Goal: Information Seeking & Learning: Learn about a topic

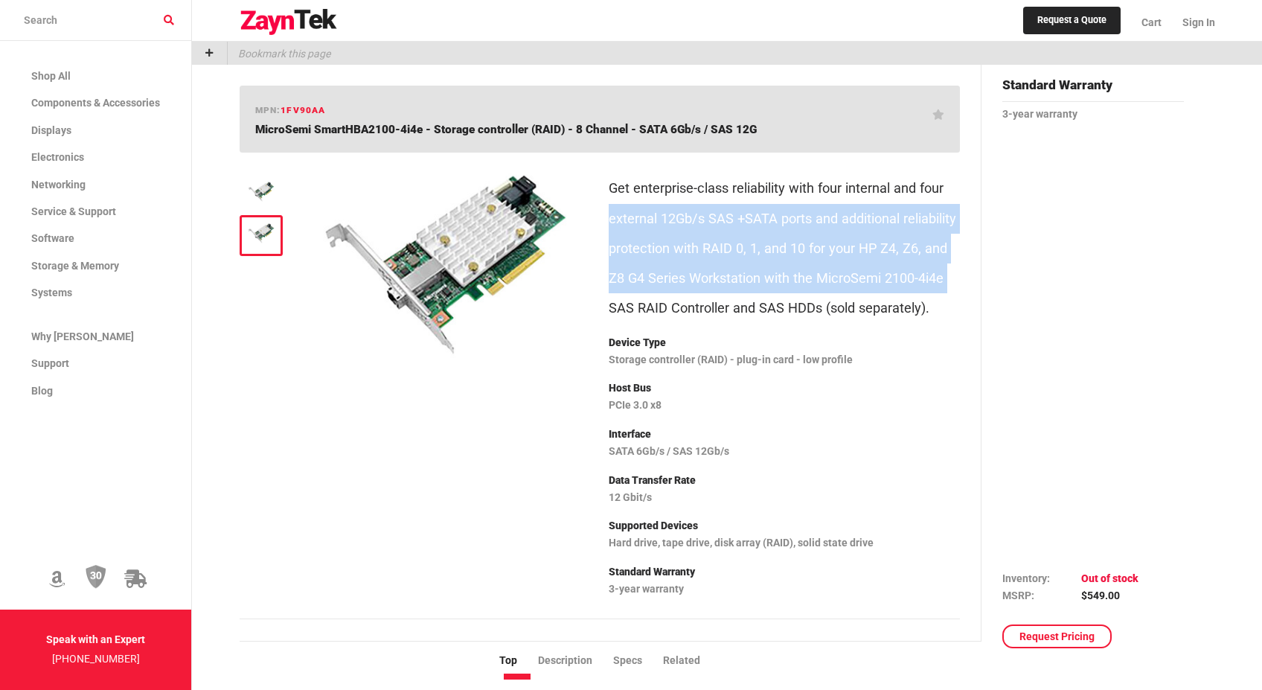
drag, startPoint x: 946, startPoint y: 277, endPoint x: 609, endPoint y: 225, distance: 340.3
click at [609, 225] on p "Get enterprise-class reliability with four internal and four external 12Gb/s SA…" at bounding box center [784, 247] width 351 height 149
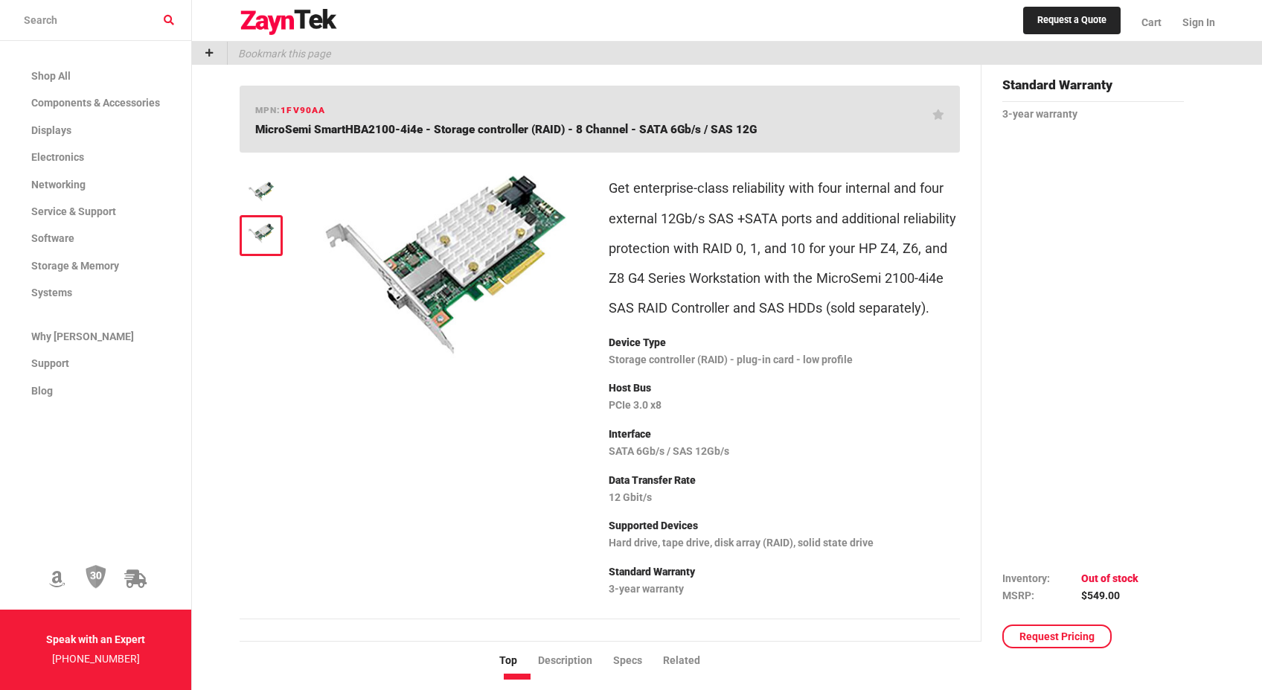
click at [609, 225] on p "Get enterprise-class reliability with four internal and four external 12Gb/s SA…" at bounding box center [784, 247] width 351 height 149
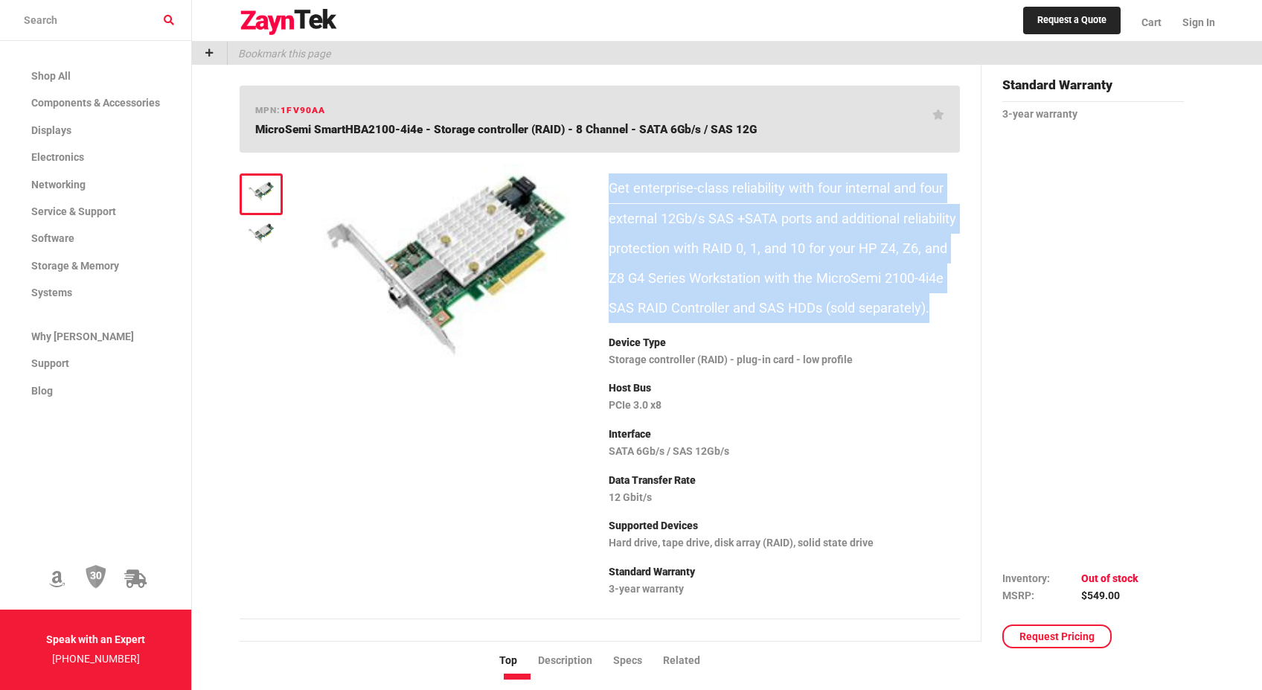
drag, startPoint x: 950, startPoint y: 313, endPoint x: 607, endPoint y: 185, distance: 366.1
click at [607, 185] on div "Marketing description Get enterprise-class reliability with four internal and f…" at bounding box center [784, 395] width 369 height 463
